Goal: Register for event/course

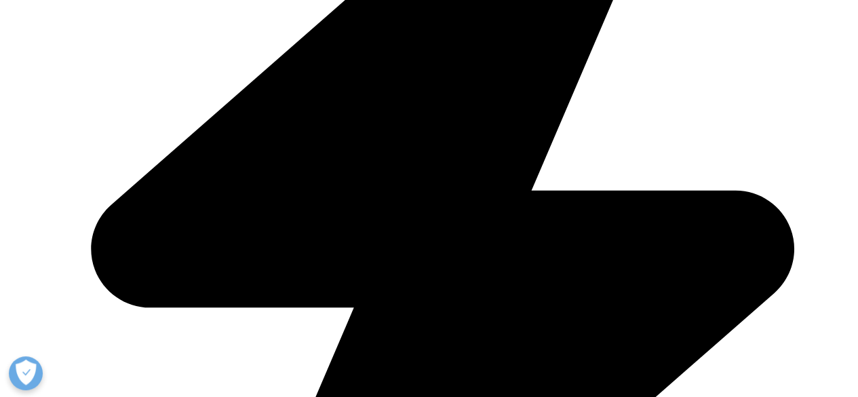
scroll to position [1000, 0]
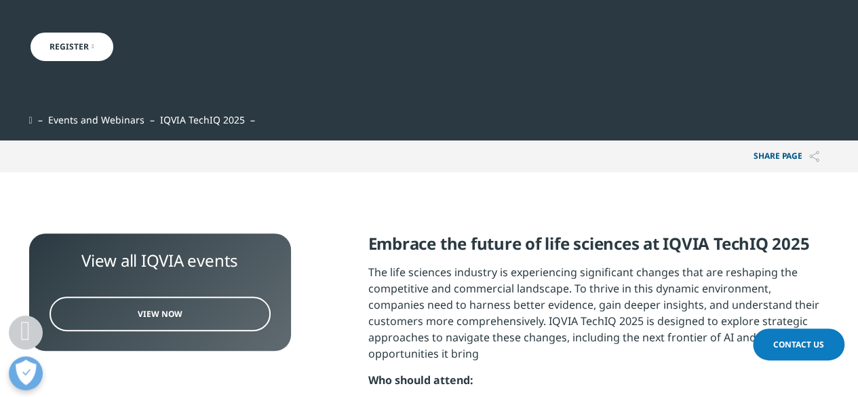
scroll to position [306, 0]
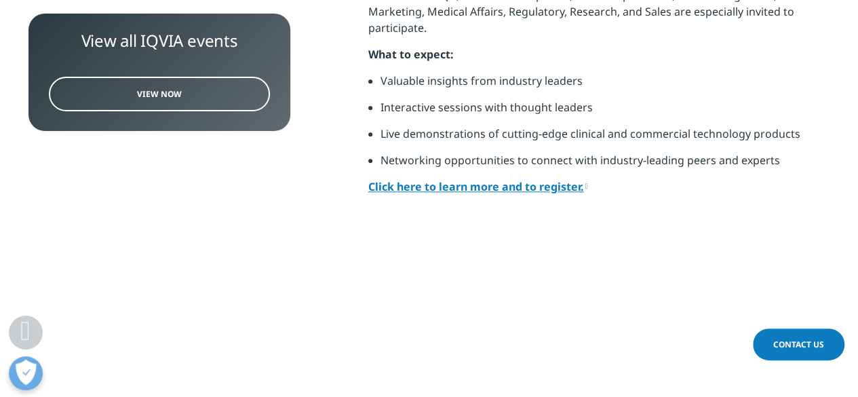
scroll to position [756, 0]
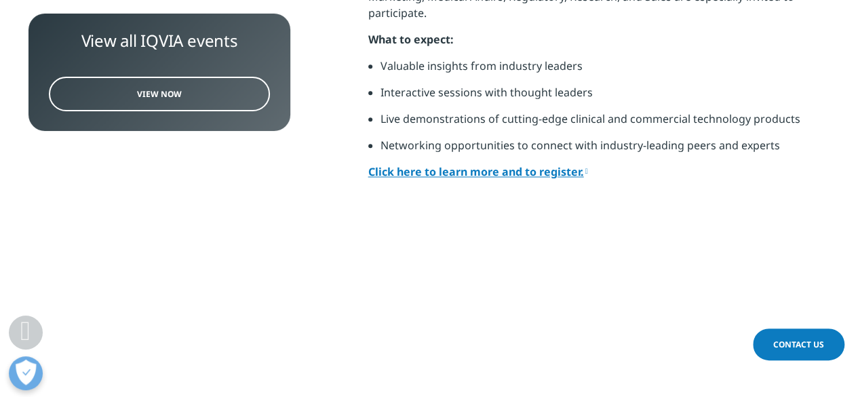
click at [569, 164] on link "Click here to learn more and to register." at bounding box center [478, 171] width 220 height 15
